Goal: Communication & Community: Answer question/provide support

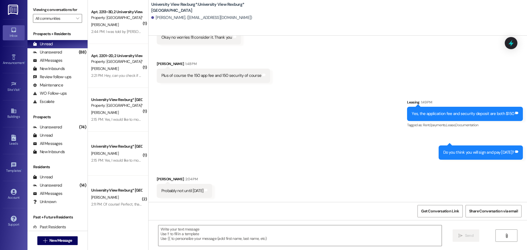
scroll to position [531, 0]
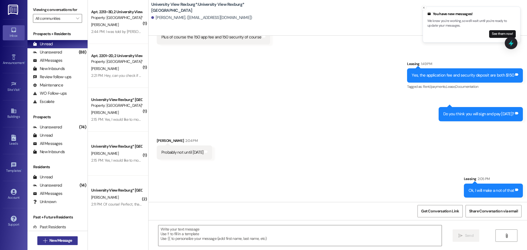
click at [61, 243] on span "New Message" at bounding box center [60, 241] width 23 height 6
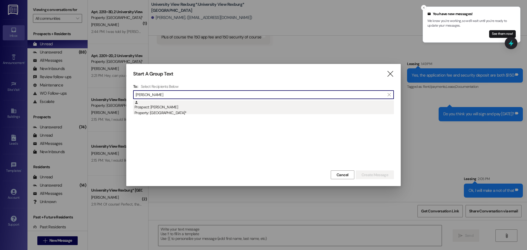
type input "[PERSON_NAME]"
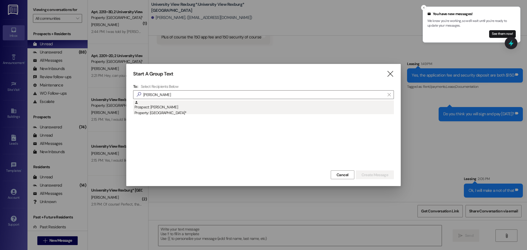
click at [186, 107] on div "Prospect: [PERSON_NAME] Property: [GEOGRAPHIC_DATA]*" at bounding box center [263, 108] width 259 height 16
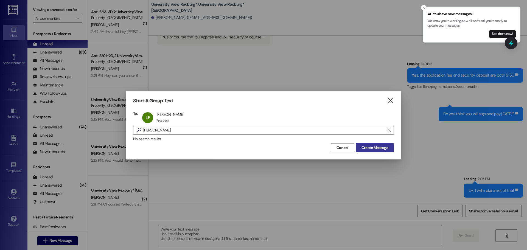
click at [390, 149] on button "Create Message" at bounding box center [375, 147] width 38 height 9
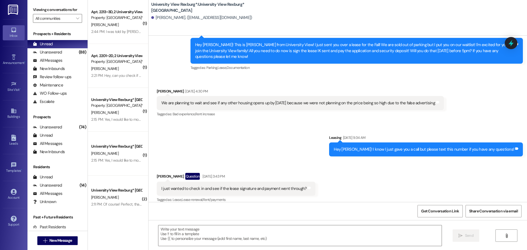
scroll to position [502, 0]
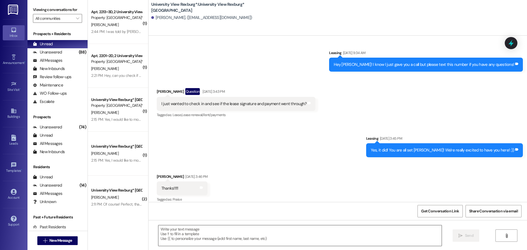
click at [272, 234] on textarea at bounding box center [299, 235] width 283 height 21
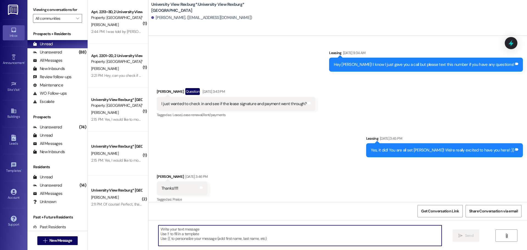
click at [273, 234] on textarea at bounding box center [299, 235] width 283 height 21
type textarea "U"
type textarea "[EMAIL_ADDRESS][DOMAIN_NAME]"
click at [464, 235] on span "Send" at bounding box center [469, 236] width 11 height 6
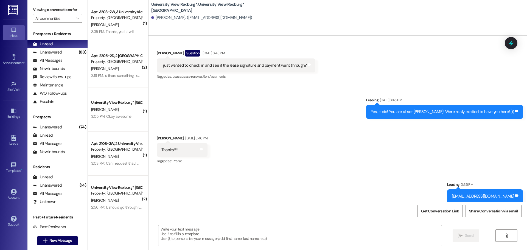
scroll to position [578, 0]
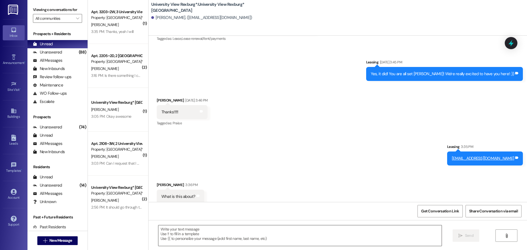
click at [250, 240] on textarea at bounding box center [299, 235] width 283 height 21
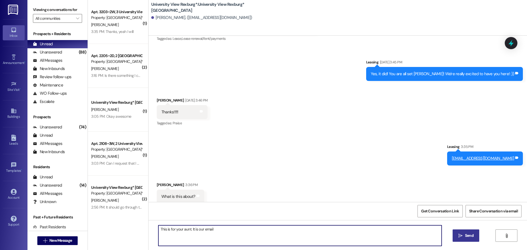
type textarea "This is for your aunt. It is our email"
click at [471, 234] on span "Send" at bounding box center [469, 236] width 9 height 6
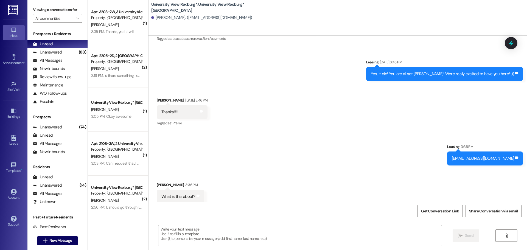
scroll to position [655, 0]
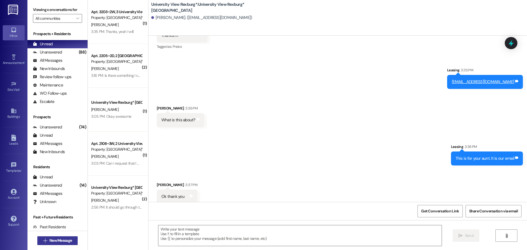
click at [68, 241] on span "New Message" at bounding box center [60, 241] width 23 height 6
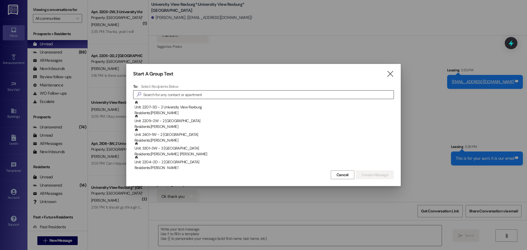
click at [167, 96] on input at bounding box center [268, 95] width 250 height 8
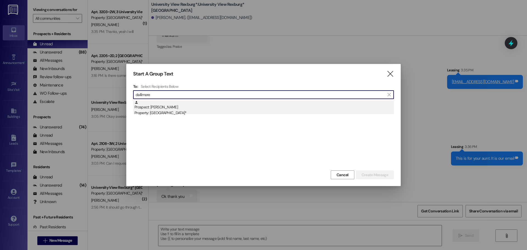
type input "dallimore"
click at [181, 109] on div "Prospect: [PERSON_NAME] Property: University View Rexburg*" at bounding box center [263, 108] width 259 height 16
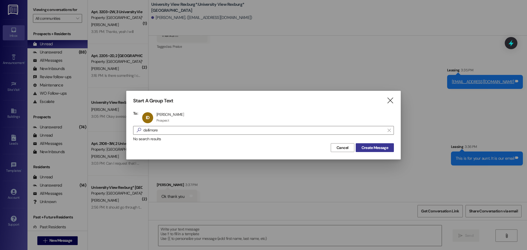
click at [378, 148] on span "Create Message" at bounding box center [374, 148] width 27 height 6
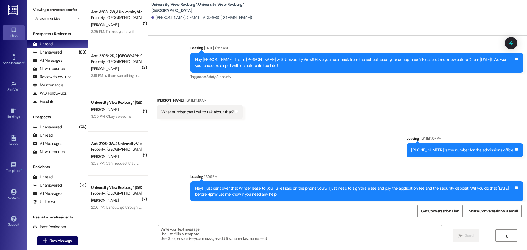
scroll to position [174, 0]
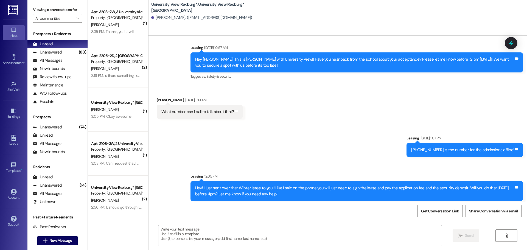
click at [273, 238] on textarea at bounding box center [299, 235] width 283 height 21
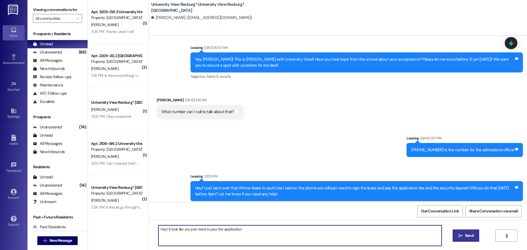
click at [269, 234] on textarea "Hey! It look like you just need to pay the application" at bounding box center [299, 235] width 283 height 21
click at [366, 228] on textarea "Hey! It look like you just need to pay the application and the security deposit…" at bounding box center [299, 235] width 283 height 21
click at [408, 231] on textarea "Hey! It look like you just need to pay the application and the security deposit…" at bounding box center [299, 235] width 283 height 21
paste textarea "[URL][DOMAIN_NAME]"
click at [406, 231] on textarea "Hey! It look like you just need to pay the application and the security deposit…" at bounding box center [299, 235] width 283 height 21
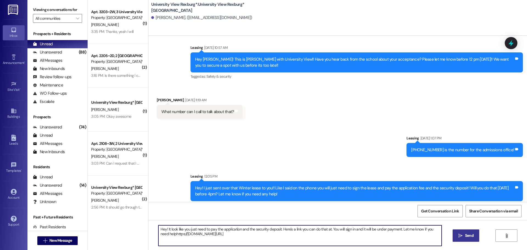
drag, startPoint x: 265, startPoint y: 236, endPoint x: 153, endPoint y: 225, distance: 113.4
click at [153, 225] on div "Hey! It look like you just need to pay the application and the security deposit…" at bounding box center [337, 240] width 378 height 41
click at [164, 234] on textarea "Hey! It look like you just need to pay the application and the security deposit…" at bounding box center [299, 235] width 283 height 21
drag, startPoint x: 256, startPoint y: 234, endPoint x: 137, endPoint y: 217, distance: 119.8
click at [137, 217] on div "( 1 ) Apt. 3203~2W, 3 [GEOGRAPHIC_DATA] Property: [GEOGRAPHIC_DATA]* [PERSON_NA…" at bounding box center [307, 125] width 439 height 250
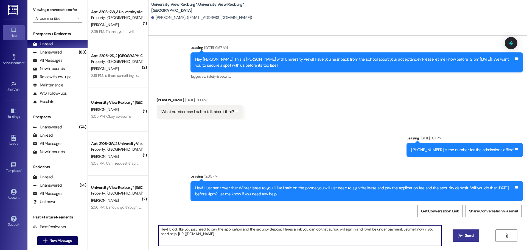
type textarea "Hey! It look like you just need to pay the application and the security deposit…"
click at [467, 232] on button " Send" at bounding box center [466, 235] width 27 height 12
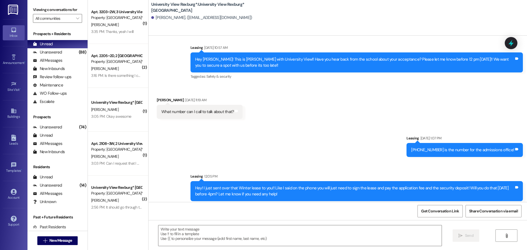
scroll to position [218, 0]
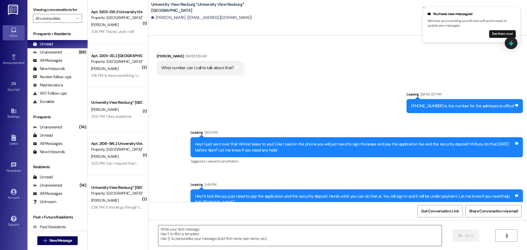
click at [219, 235] on textarea at bounding box center [299, 235] width 283 height 21
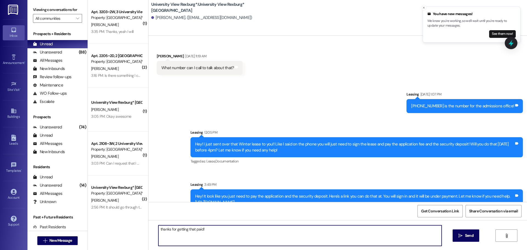
click at [158, 229] on textarea "thanks for getting that paid!" at bounding box center [299, 235] width 283 height 21
drag, startPoint x: 183, startPoint y: 229, endPoint x: 119, endPoint y: 230, distance: 64.5
click at [119, 230] on div "( 1 ) Apt. 3203~2W, 3 [GEOGRAPHIC_DATA] Property: [GEOGRAPHIC_DATA]* [PERSON_NA…" at bounding box center [307, 125] width 439 height 250
type textarea "Thanks for getting that paid!"
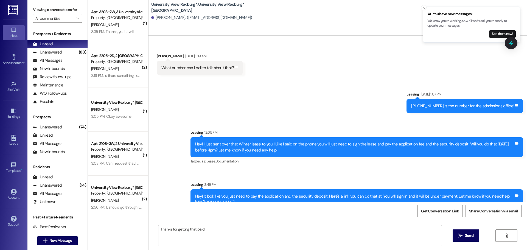
click at [469, 238] on span "Send" at bounding box center [469, 236] width 9 height 6
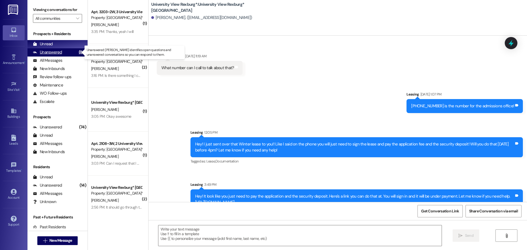
click at [77, 51] on div "(88)" at bounding box center [82, 52] width 10 height 9
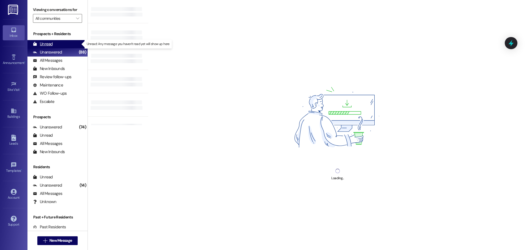
click at [65, 42] on div "Unread (0)" at bounding box center [57, 44] width 60 height 8
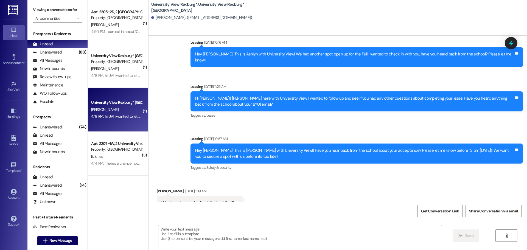
scroll to position [83, 0]
